Goal: Information Seeking & Learning: Learn about a topic

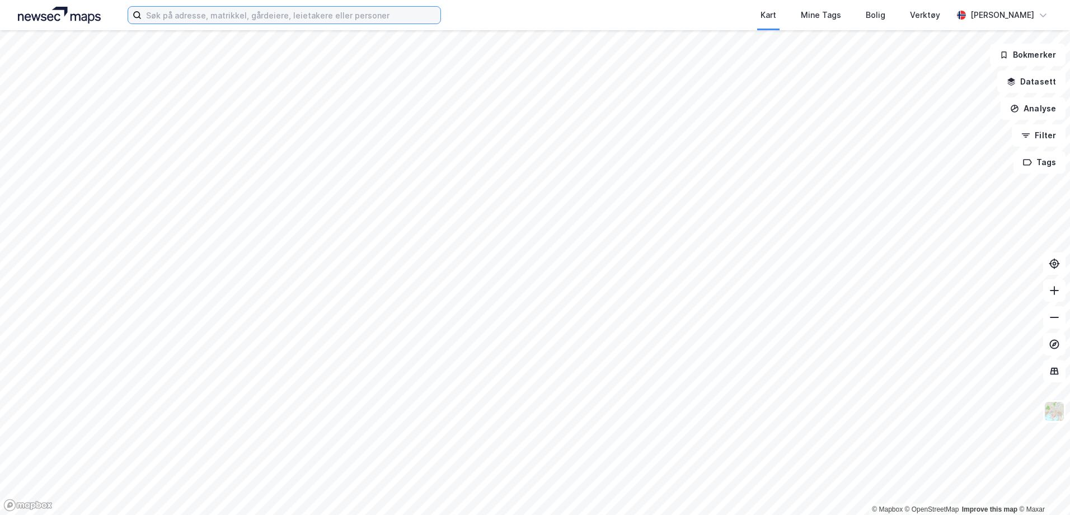
click at [194, 21] on input at bounding box center [291, 15] width 299 height 17
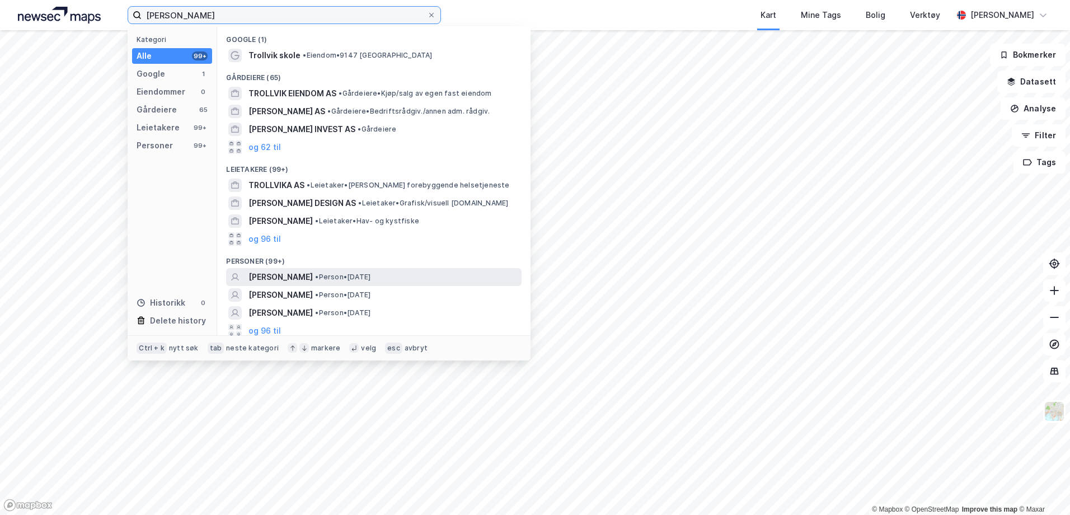
scroll to position [4, 0]
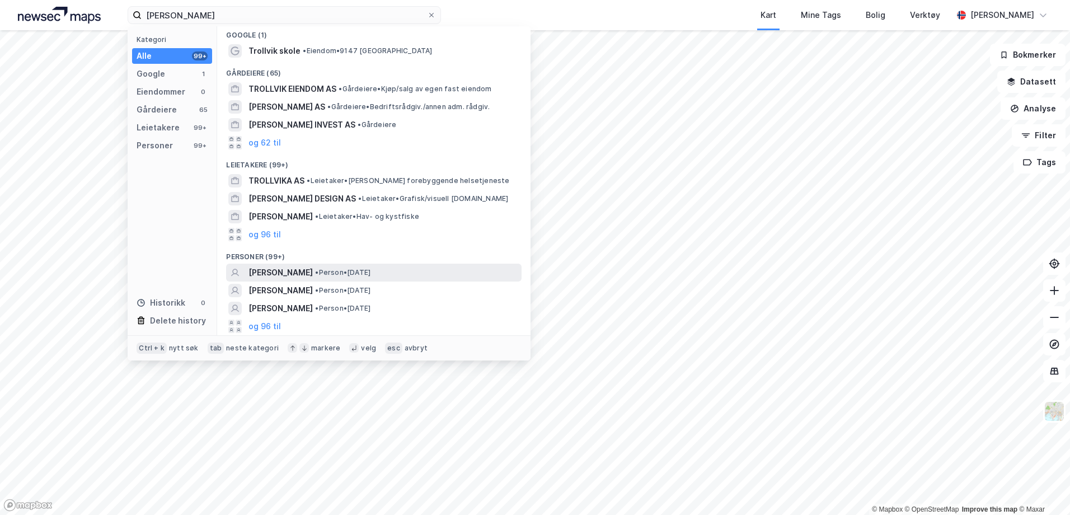
click at [313, 268] on span "[PERSON_NAME]" at bounding box center [281, 272] width 64 height 13
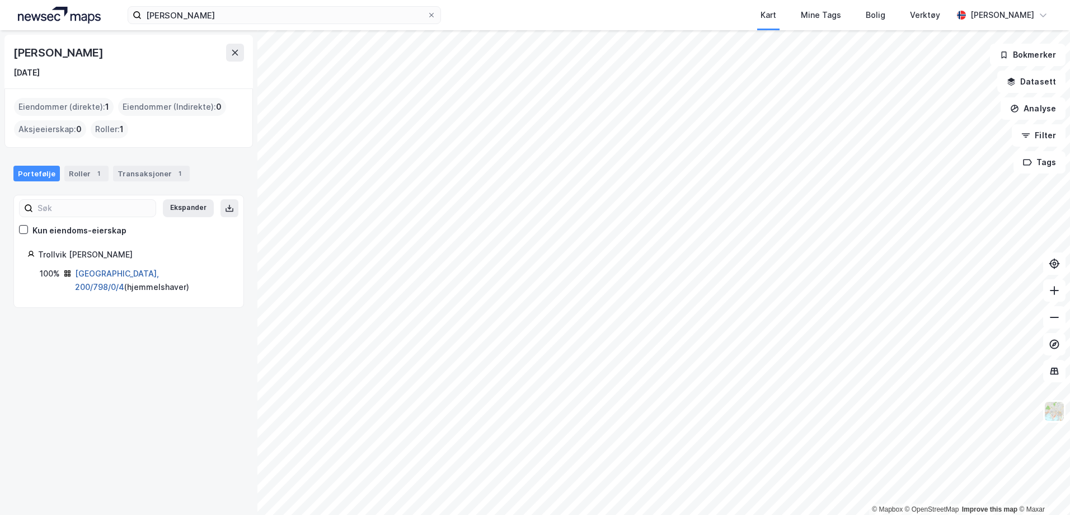
click at [133, 274] on link "[GEOGRAPHIC_DATA], 200/798/0/4" at bounding box center [117, 280] width 84 height 23
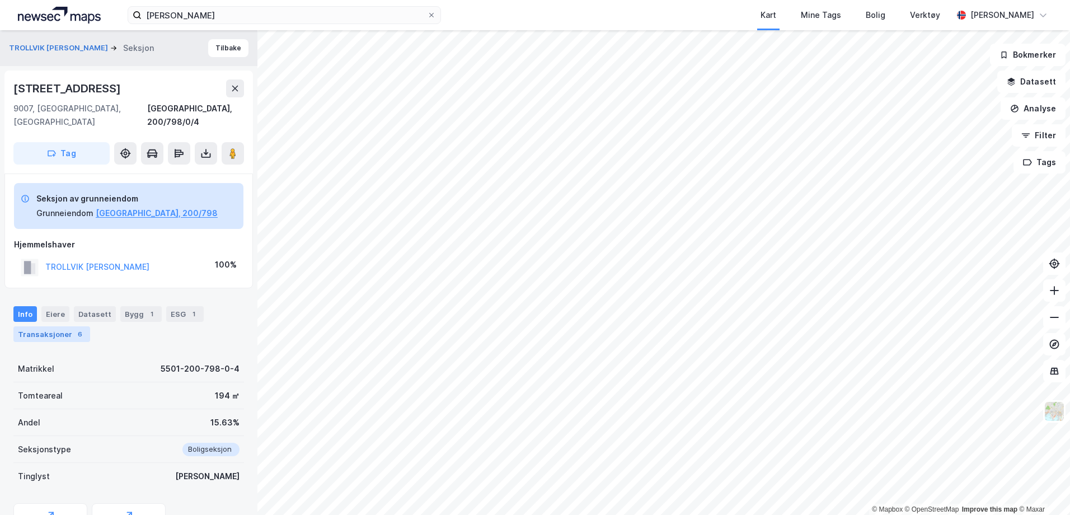
click at [55, 326] on div "Transaksjoner 6" at bounding box center [51, 334] width 77 height 16
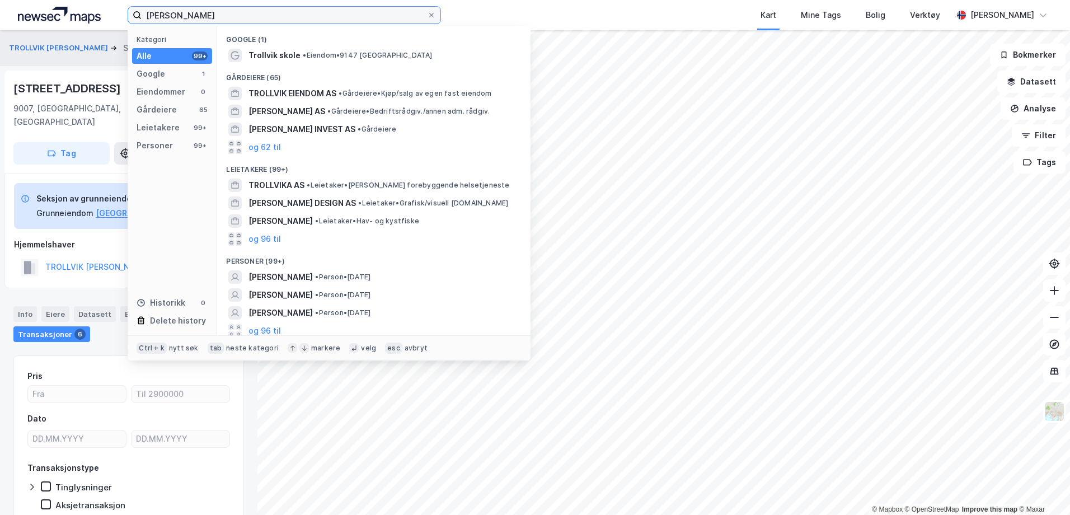
drag, startPoint x: 254, startPoint y: 10, endPoint x: 93, endPoint y: -29, distance: 165.8
click at [93, 0] on html "[PERSON_NAME] Kategori Alle 99+ Google 1 Eiendommer 0 Gårdeiere 65 Leietakere 9…" at bounding box center [535, 257] width 1070 height 515
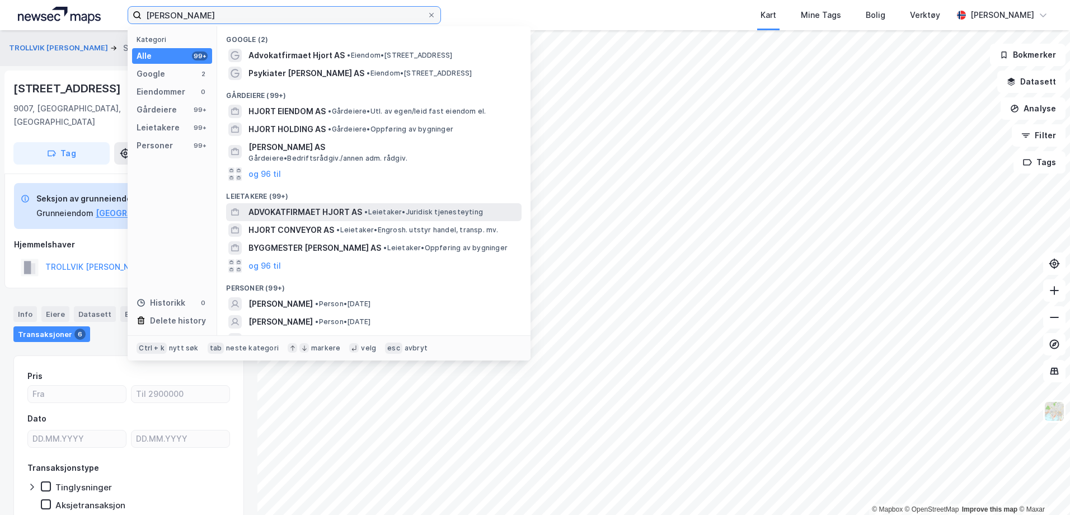
scroll to position [31, 0]
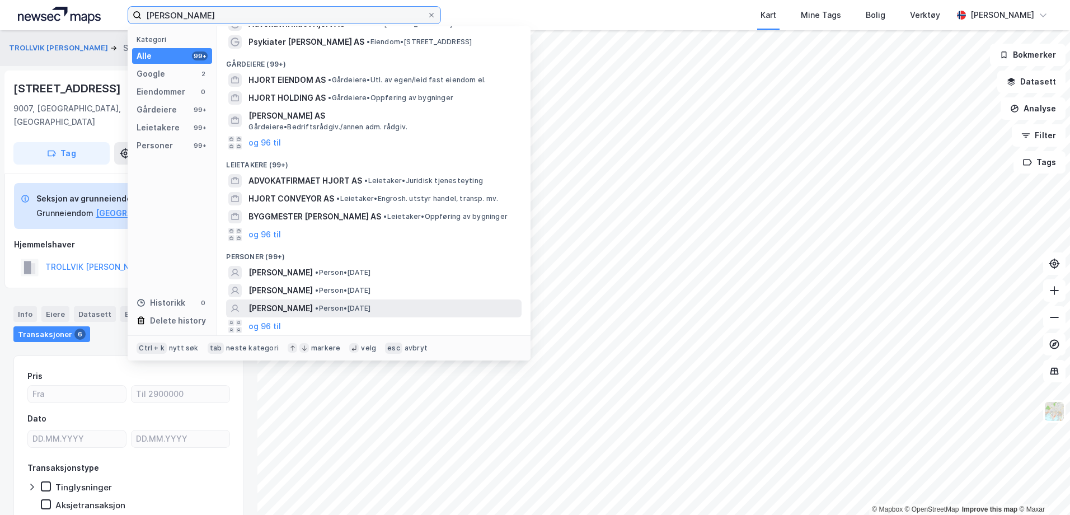
type input "[PERSON_NAME]"
click at [273, 308] on span "[PERSON_NAME]" at bounding box center [281, 308] width 64 height 13
